Goal: Information Seeking & Learning: Learn about a topic

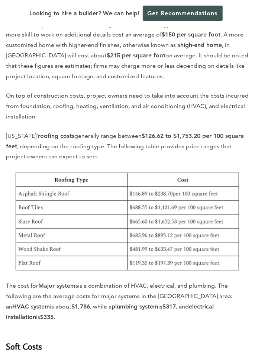
scroll to position [1185, 0]
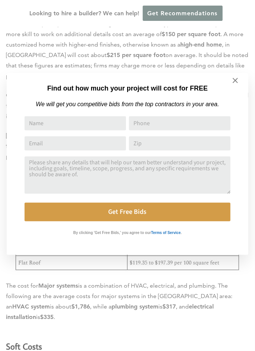
click at [236, 80] on icon at bounding box center [235, 80] width 5 height 5
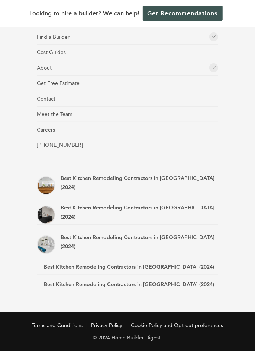
scroll to position [5310, 0]
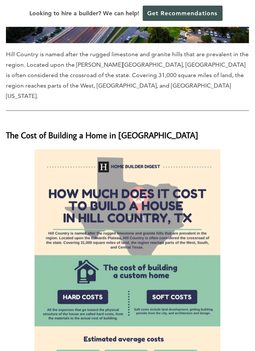
click at [99, 198] on img at bounding box center [128, 298] width 186 height 298
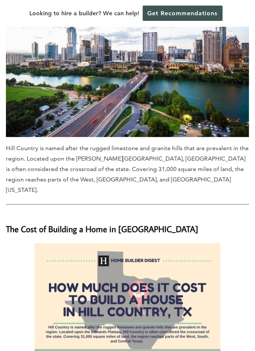
scroll to position [0, 0]
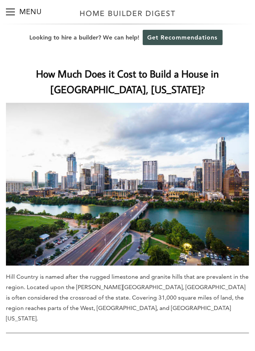
click at [128, 13] on img at bounding box center [128, 13] width 102 height 15
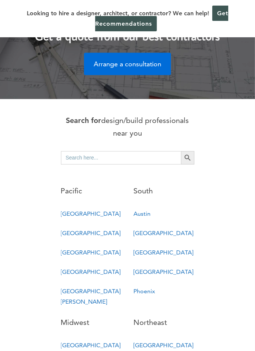
scroll to position [315, 0]
click at [150, 217] on link "Austin" at bounding box center [142, 213] width 17 height 7
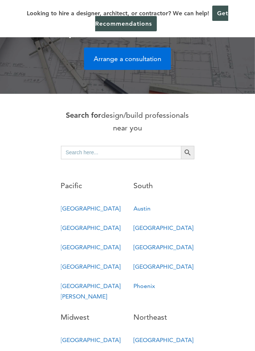
scroll to position [346, 0]
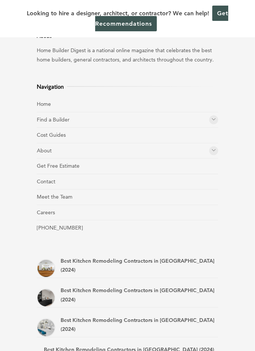
scroll to position [3030, 0]
